Goal: Information Seeking & Learning: Learn about a topic

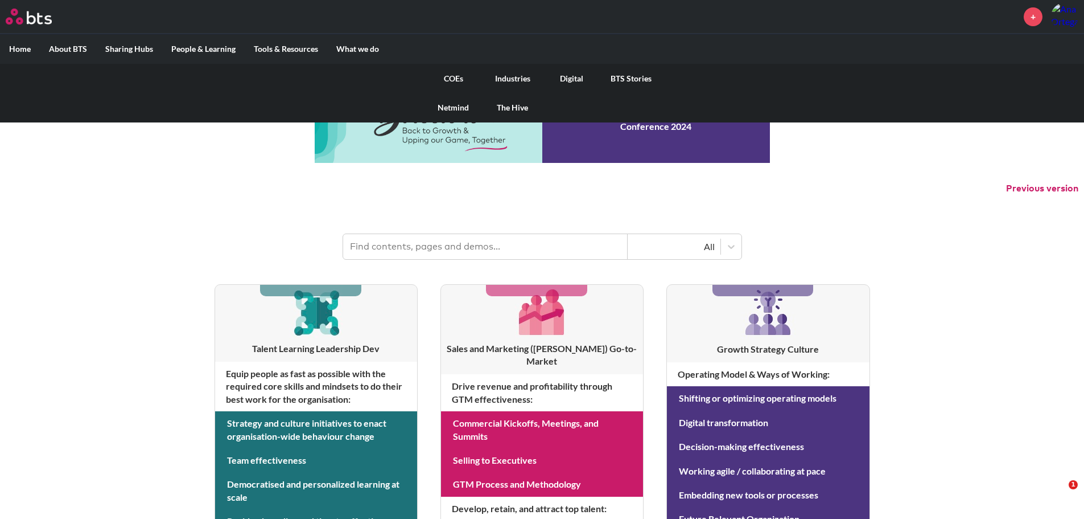
click at [452, 74] on link "COEs" at bounding box center [453, 79] width 59 height 30
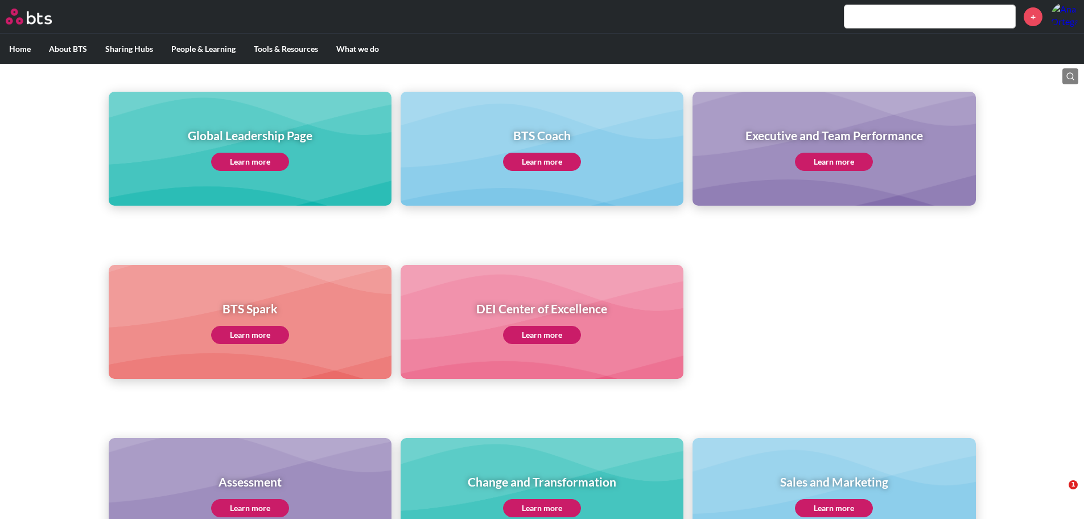
scroll to position [130, 0]
click at [228, 159] on link "Learn more" at bounding box center [250, 161] width 78 height 18
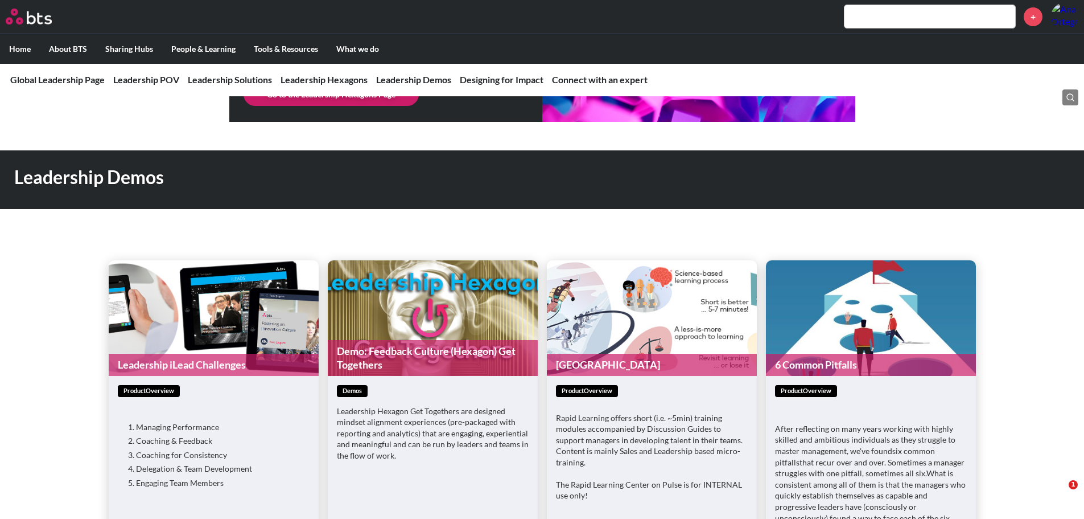
scroll to position [2989, 0]
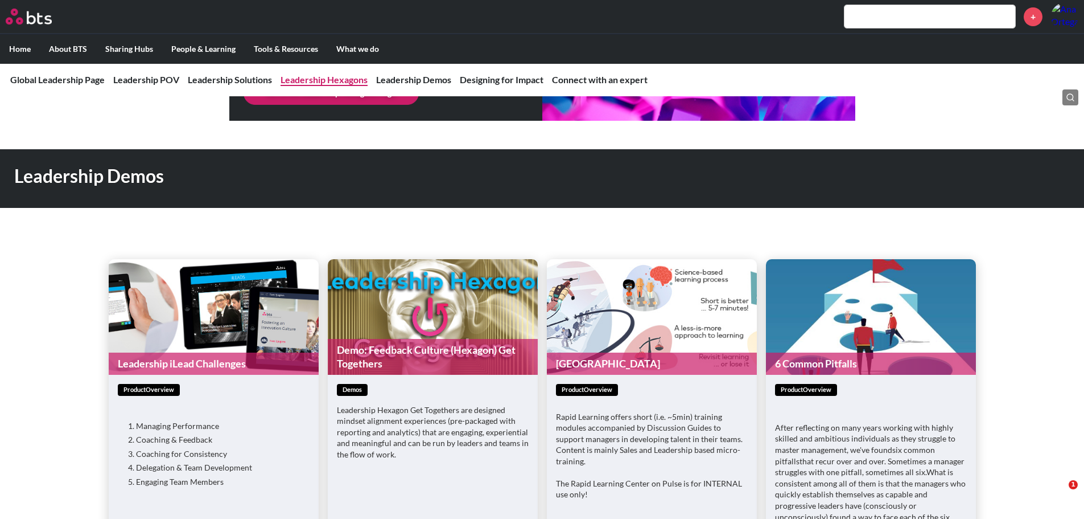
click at [317, 78] on link "Leadership Hexagons" at bounding box center [324, 79] width 87 height 11
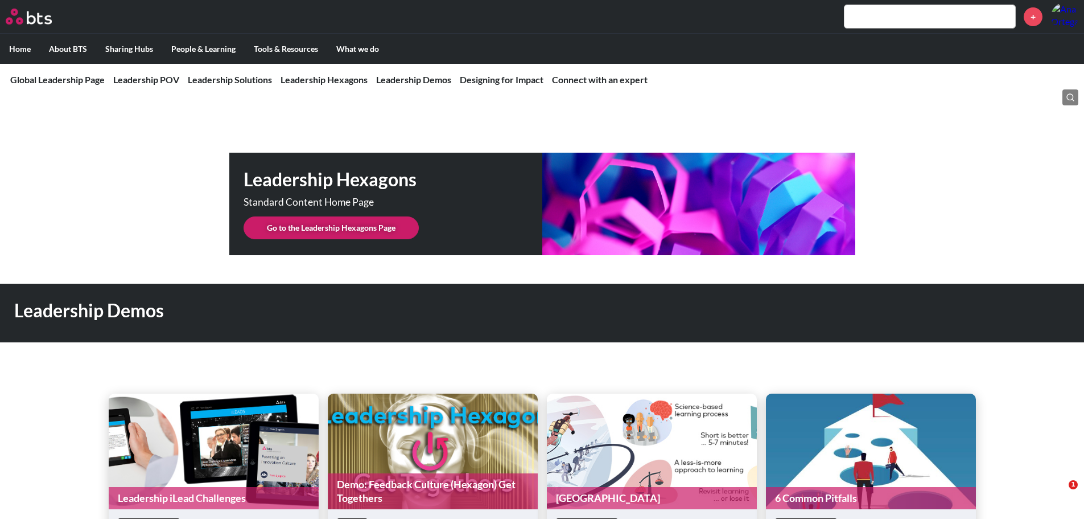
scroll to position [2852, 0]
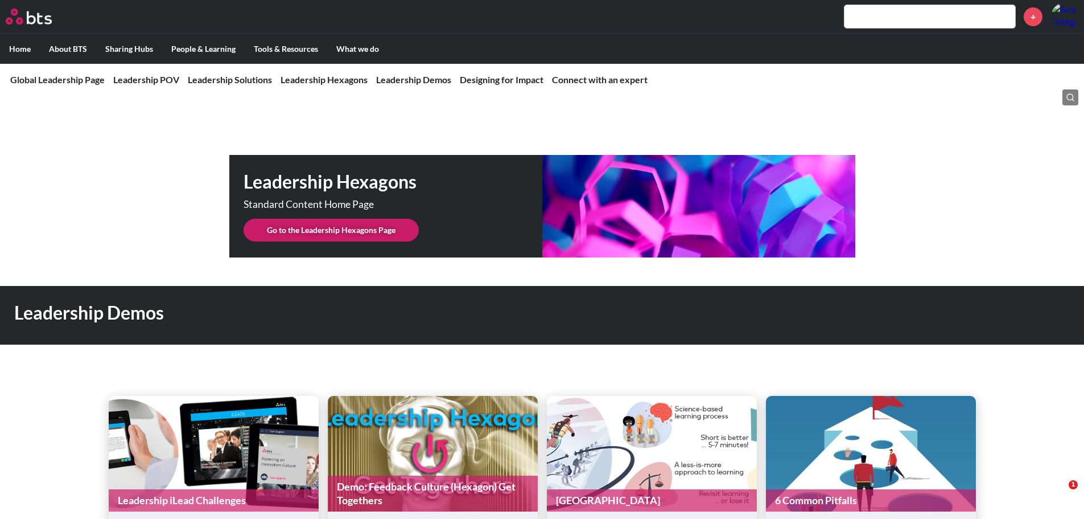
click at [344, 221] on link "Go to the Leadership Hexagons Page" at bounding box center [331, 230] width 175 height 23
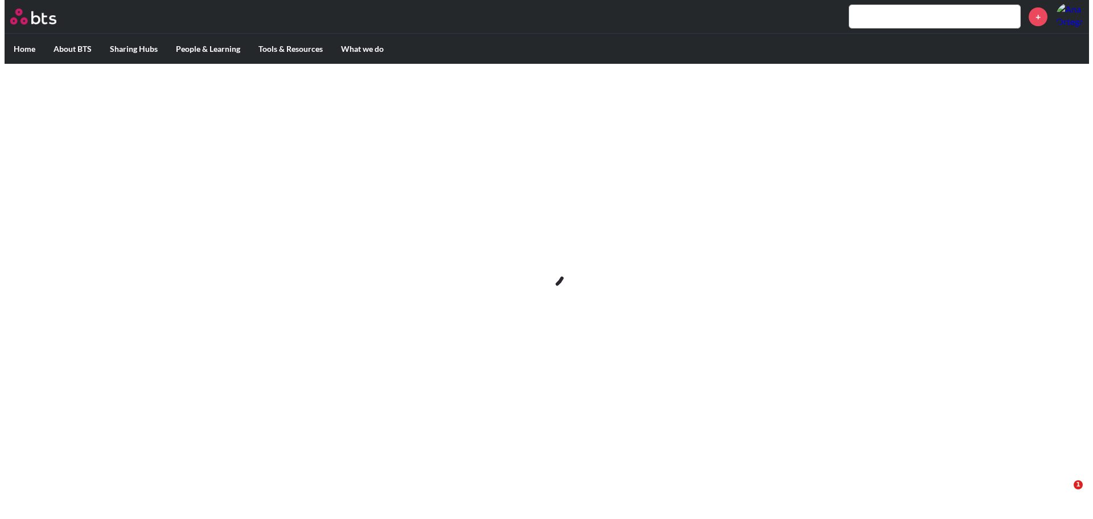
scroll to position [0, 0]
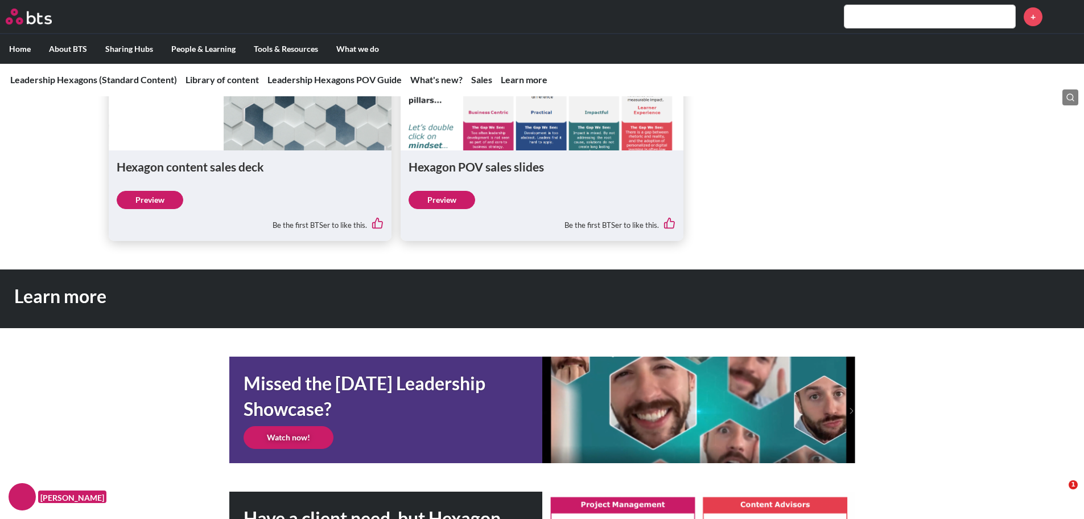
scroll to position [1339, 0]
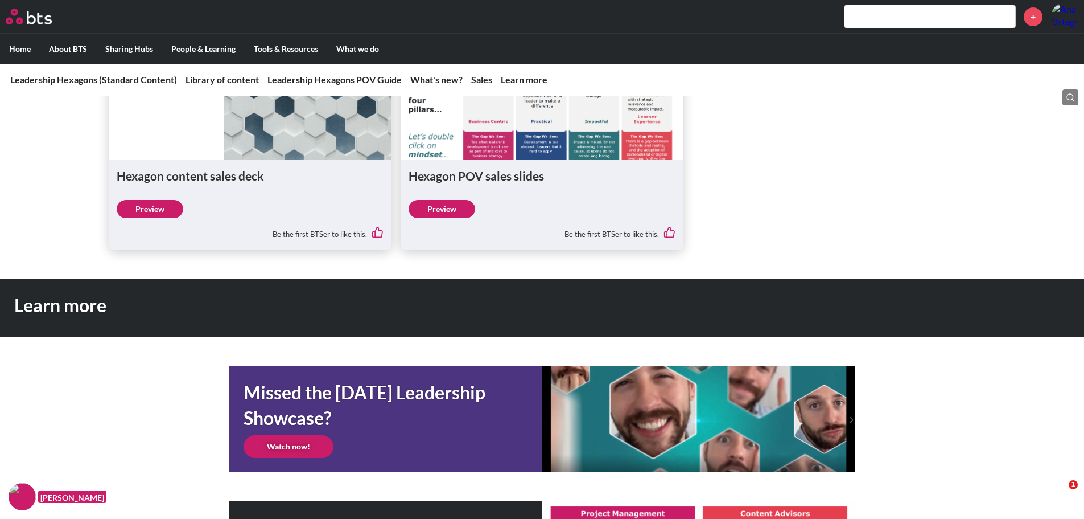
click at [450, 207] on link "Preview" at bounding box center [442, 209] width 67 height 18
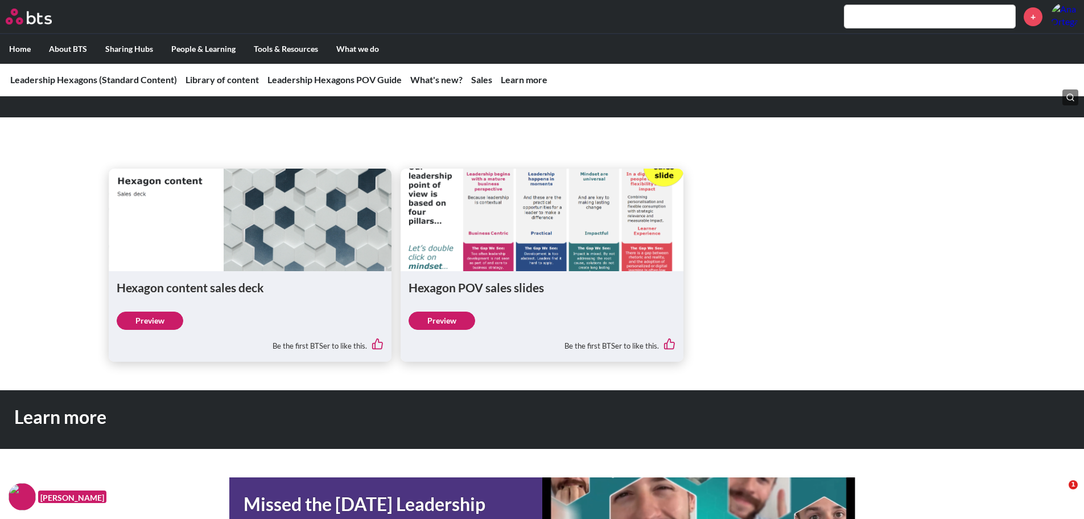
scroll to position [1228, 0]
click at [143, 322] on link "Preview" at bounding box center [150, 320] width 67 height 18
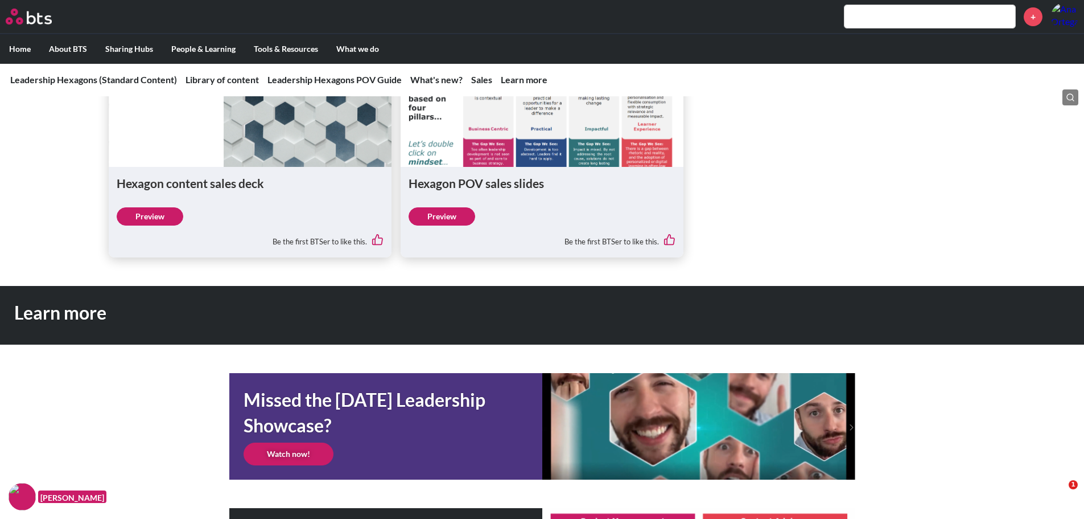
scroll to position [1331, 0]
